Goal: Transaction & Acquisition: Purchase product/service

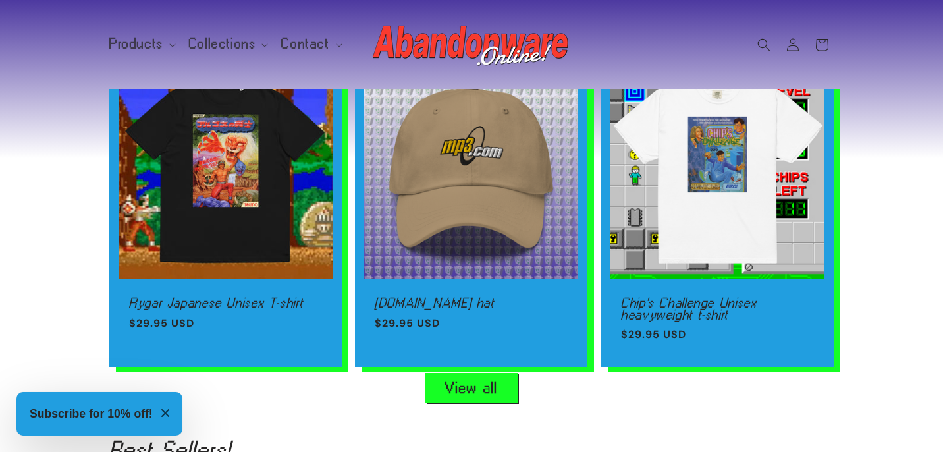
scroll to position [854, 0]
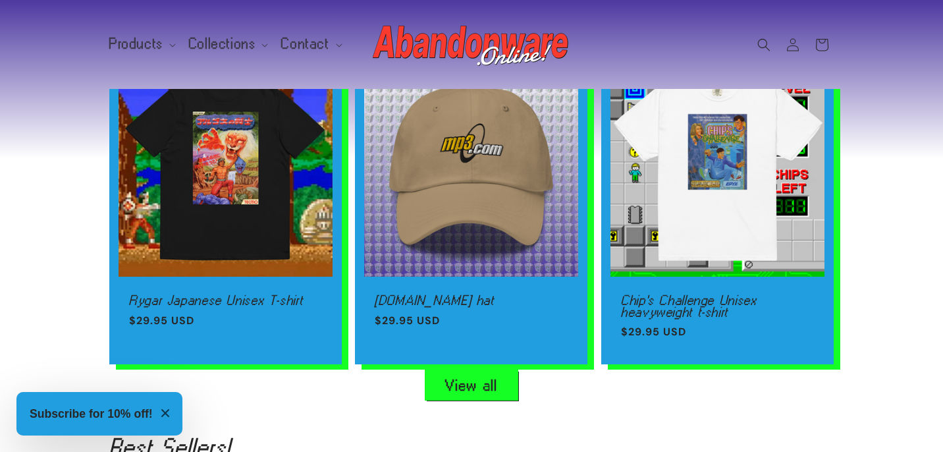
click at [498, 387] on link "View all" at bounding box center [471, 385] width 92 height 30
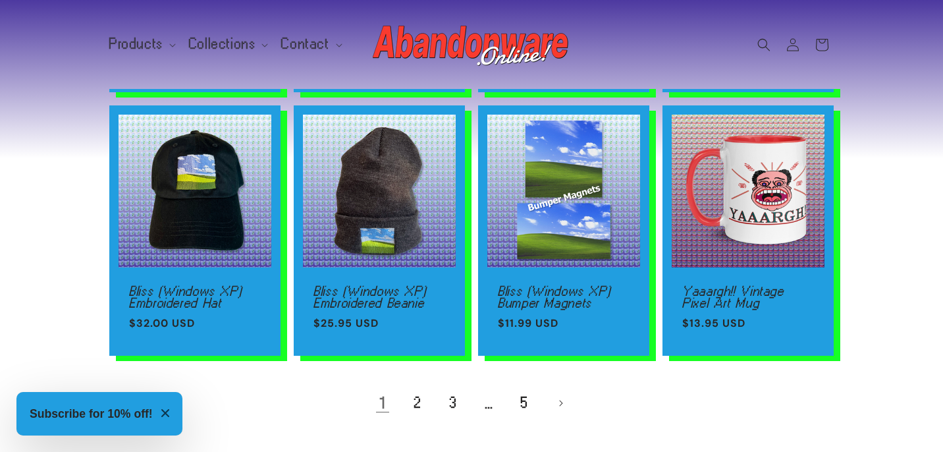
scroll to position [929, 0]
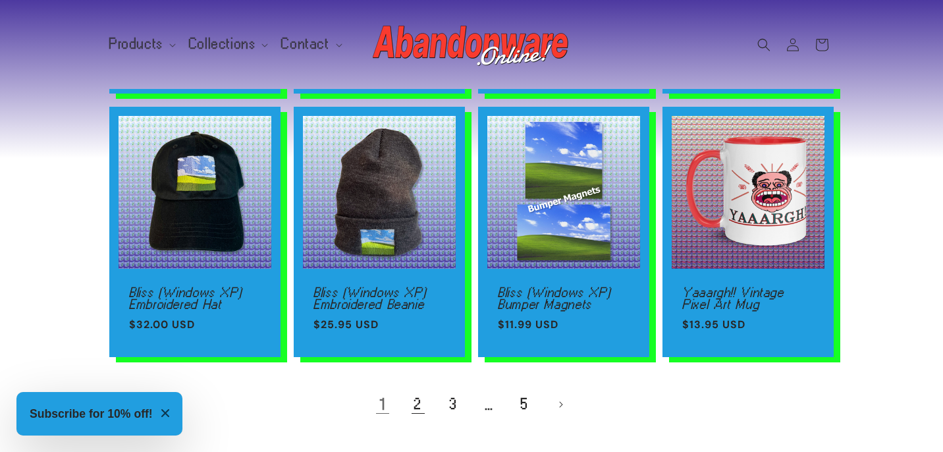
click at [418, 402] on link "2" at bounding box center [418, 404] width 29 height 29
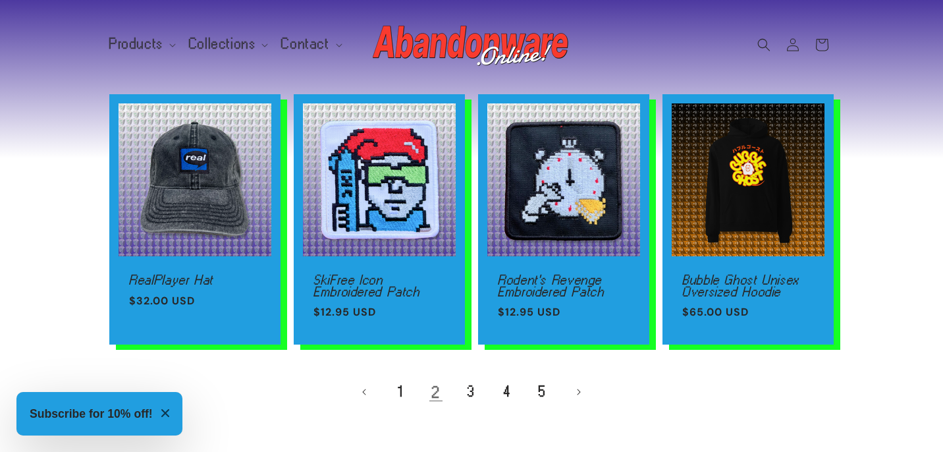
scroll to position [910, 0]
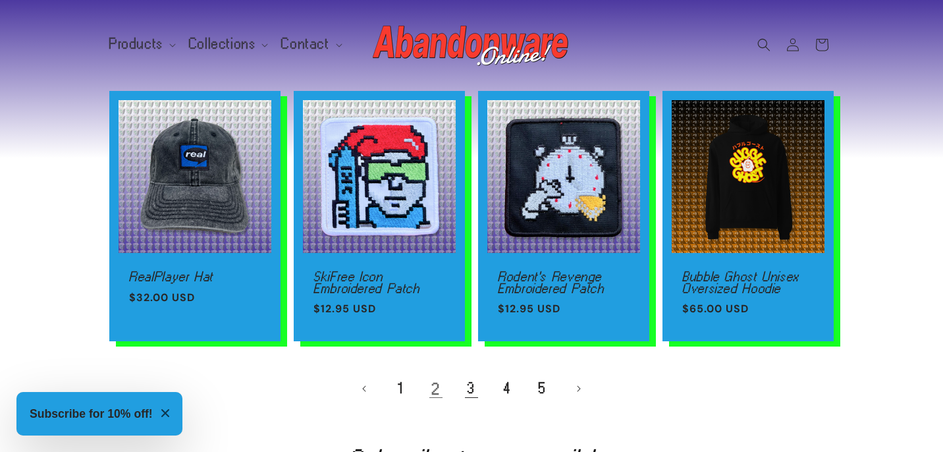
click at [469, 400] on link "3" at bounding box center [471, 388] width 29 height 29
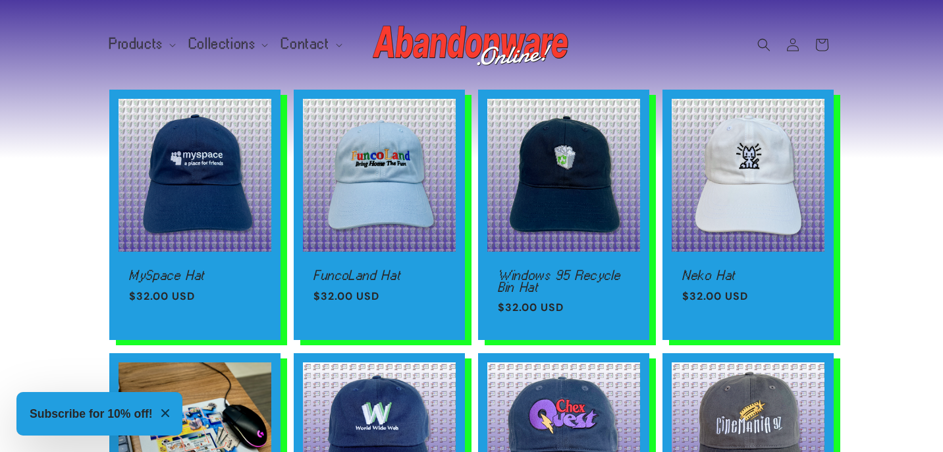
scroll to position [101, 0]
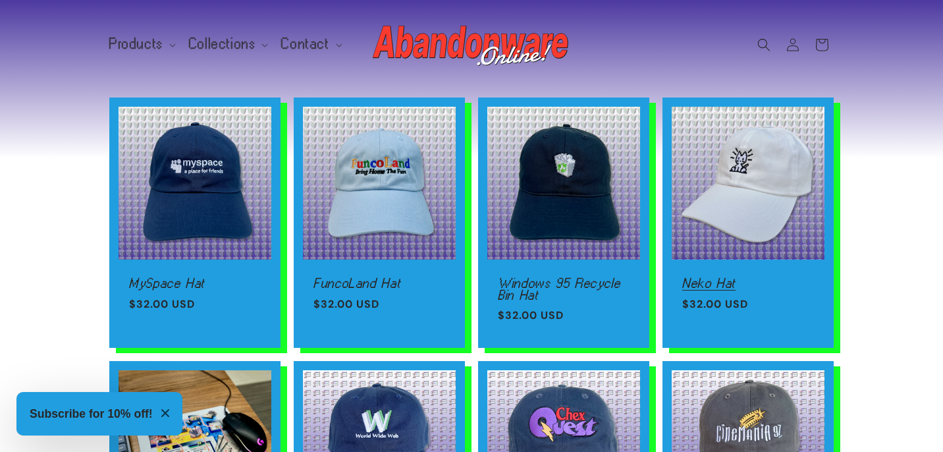
click at [727, 277] on link "Neko Hat" at bounding box center [748, 283] width 132 height 12
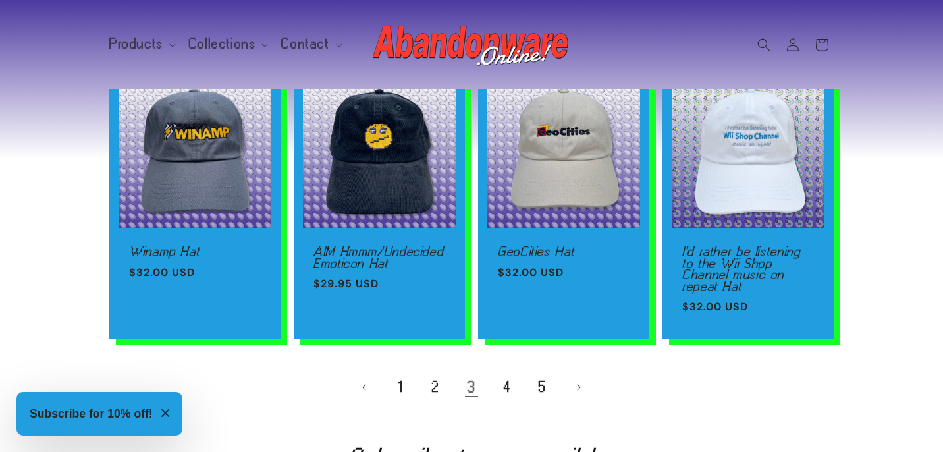
scroll to position [924, 0]
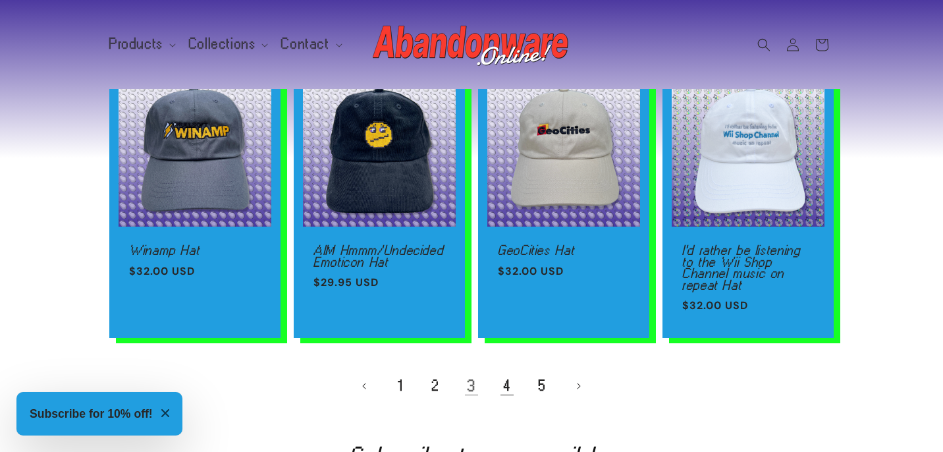
click at [508, 385] on link "4" at bounding box center [507, 385] width 29 height 29
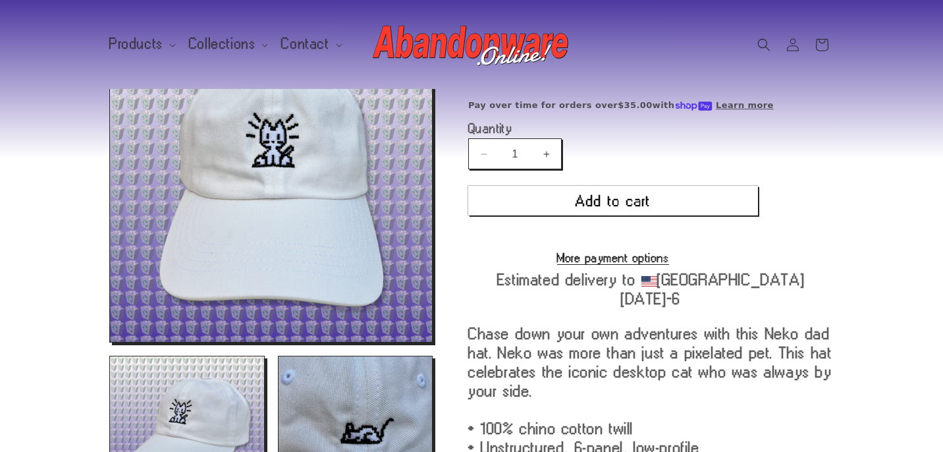
scroll to position [130, 0]
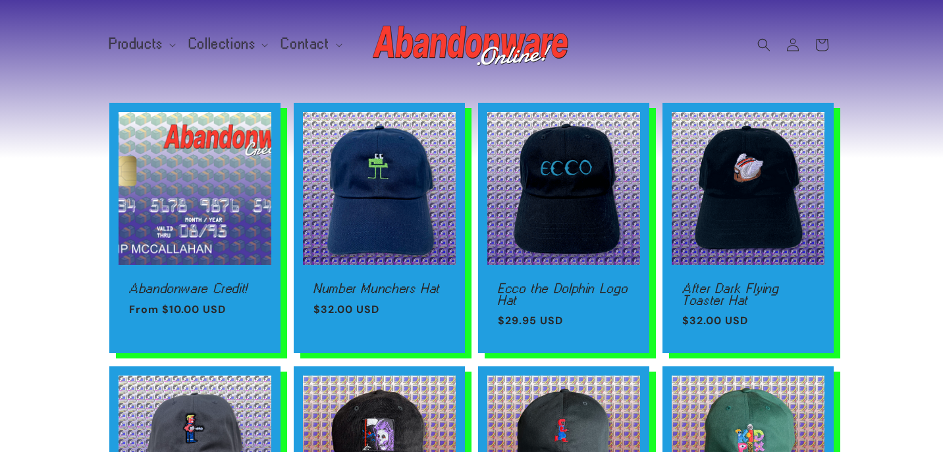
scroll to position [94, 0]
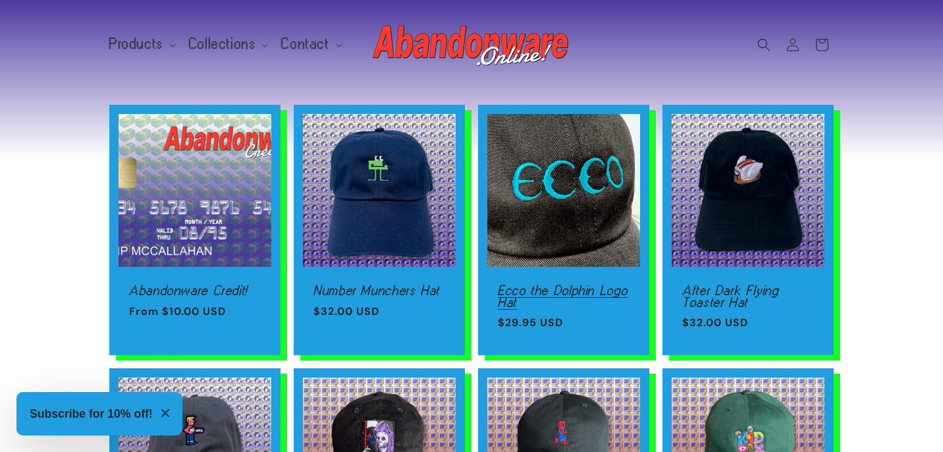
click at [572, 285] on link "Ecco the Dolphin Logo Hat" at bounding box center [564, 296] width 132 height 23
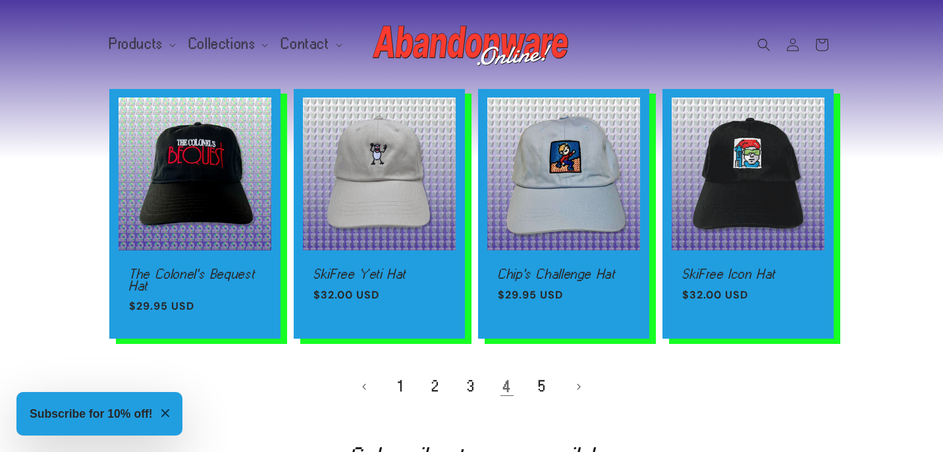
scroll to position [906, 0]
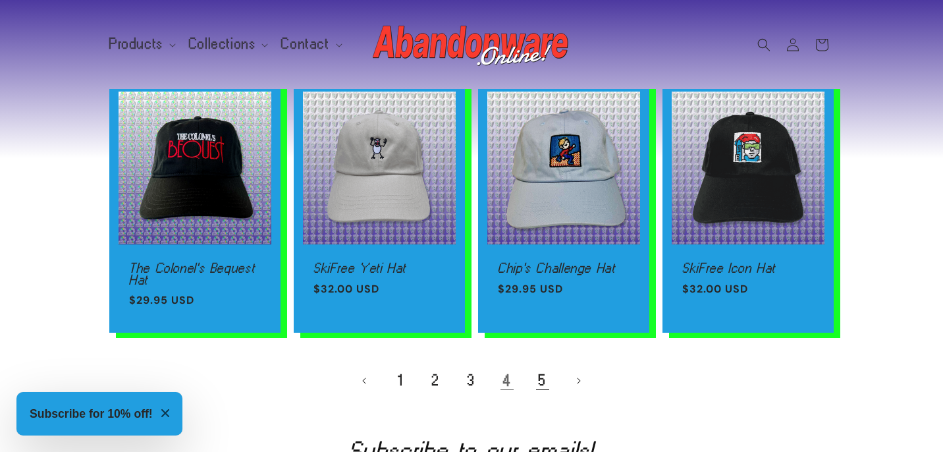
click at [541, 382] on link "5" at bounding box center [542, 380] width 29 height 29
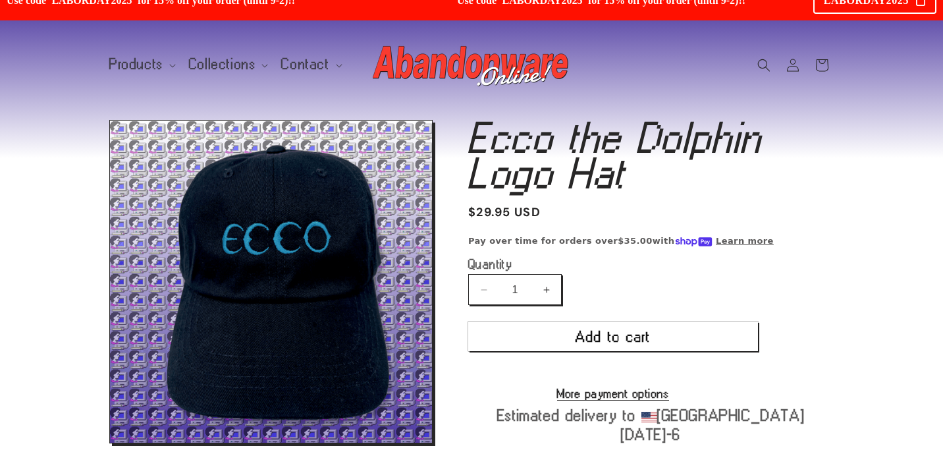
scroll to position [19, 0]
click at [819, 241] on p "Pay over time for orders over $35.00 with Learn more Your purchasing power is .…" at bounding box center [651, 240] width 366 height 13
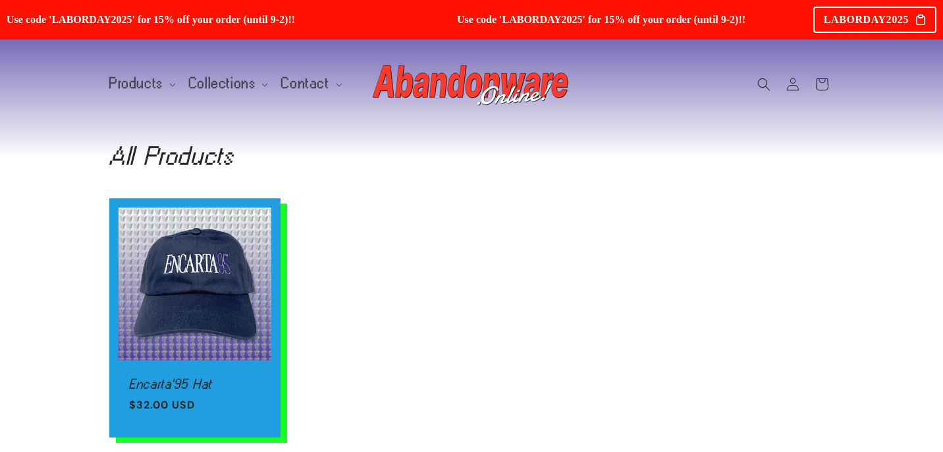
scroll to position [1, 0]
